Goal: Information Seeking & Learning: Learn about a topic

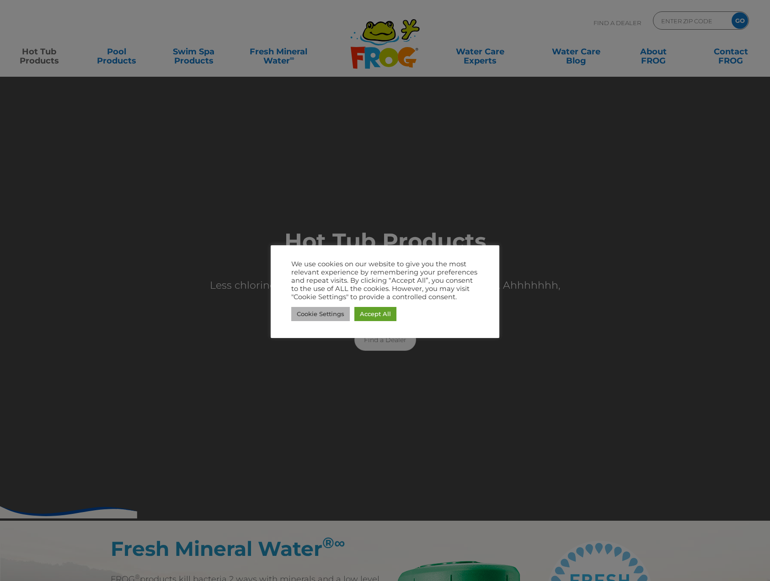
click at [308, 312] on link "Cookie Settings" at bounding box center [320, 314] width 59 height 14
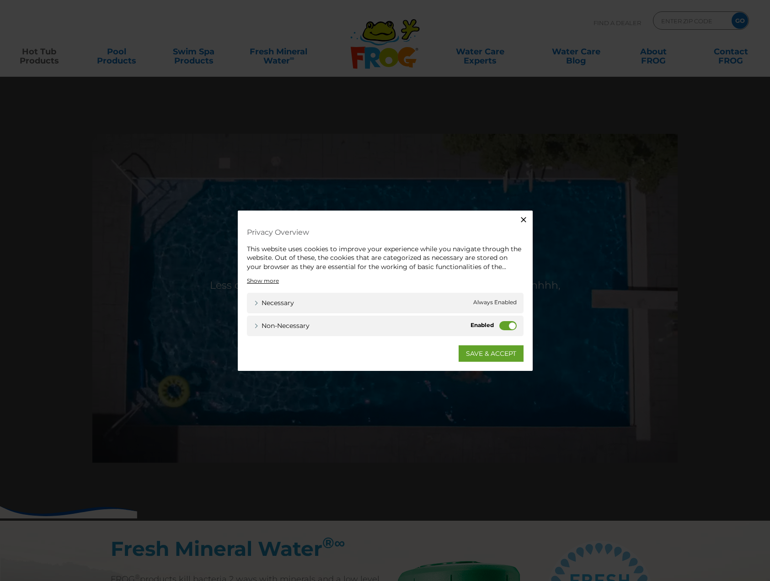
click at [510, 322] on label "Non-necessary" at bounding box center [507, 325] width 17 height 9
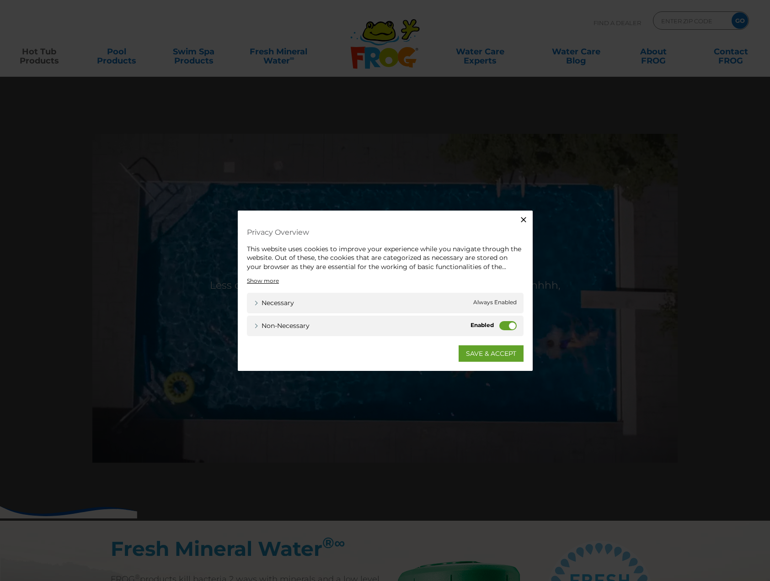
click at [0, 0] on input "Non-necessary" at bounding box center [0, 0] width 0 height 0
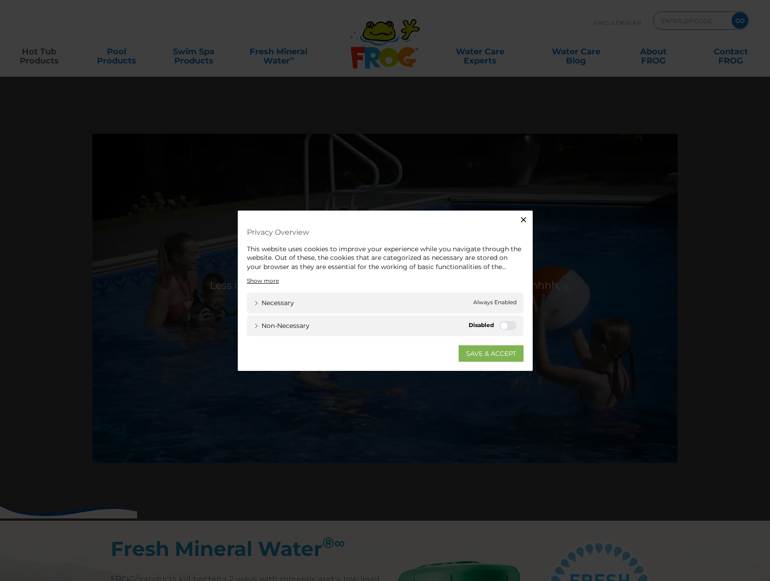
click at [481, 356] on link "SAVE & ACCEPT" at bounding box center [490, 354] width 65 height 16
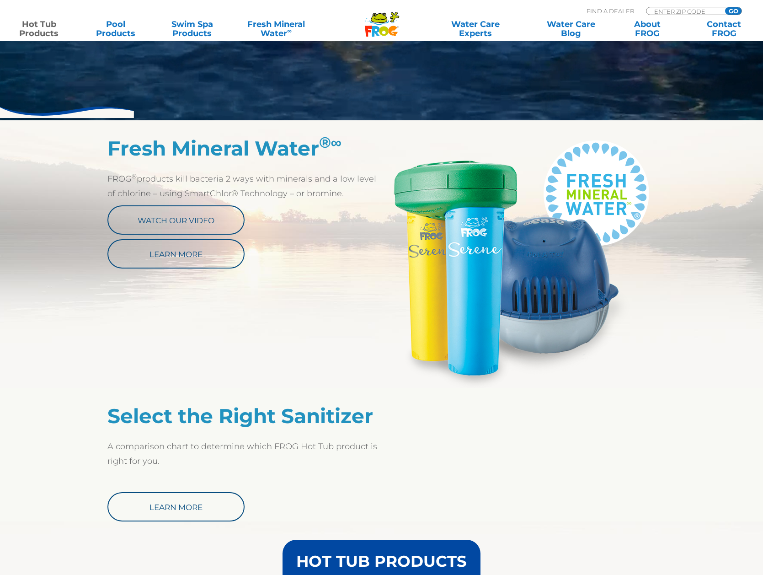
scroll to position [402, 0]
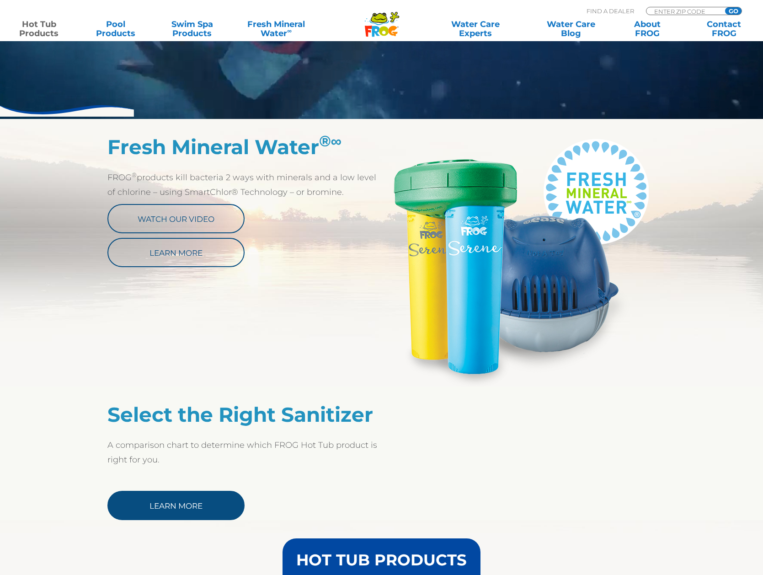
click at [165, 499] on link "Learn More" at bounding box center [175, 504] width 137 height 29
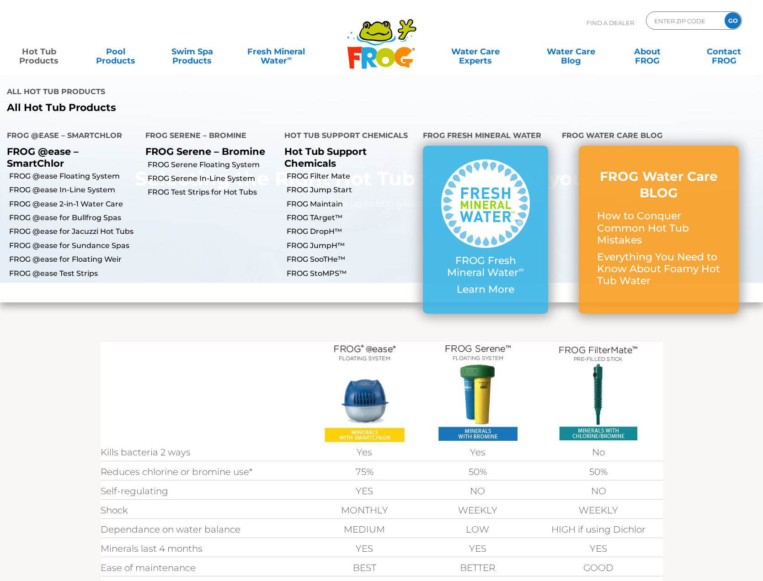
click at [24, 53] on link "Hot Tub Products" at bounding box center [38, 52] width 59 height 18
